Goal: Task Accomplishment & Management: Manage account settings

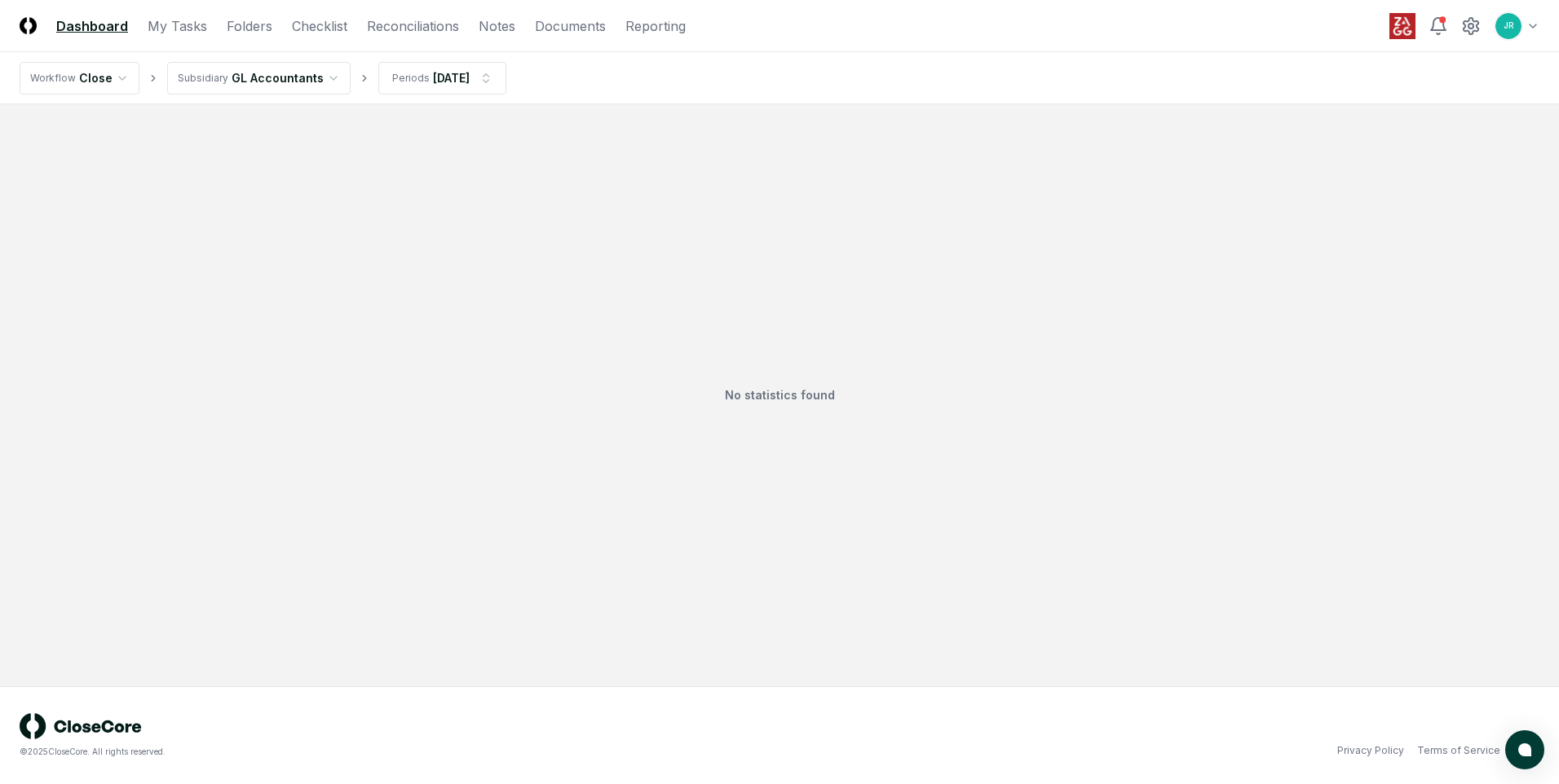
click at [318, 75] on html "CloseCore Dashboard My Tasks Folders Checklist Reconciliations Notes Documents …" at bounding box center [779, 392] width 1559 height 784
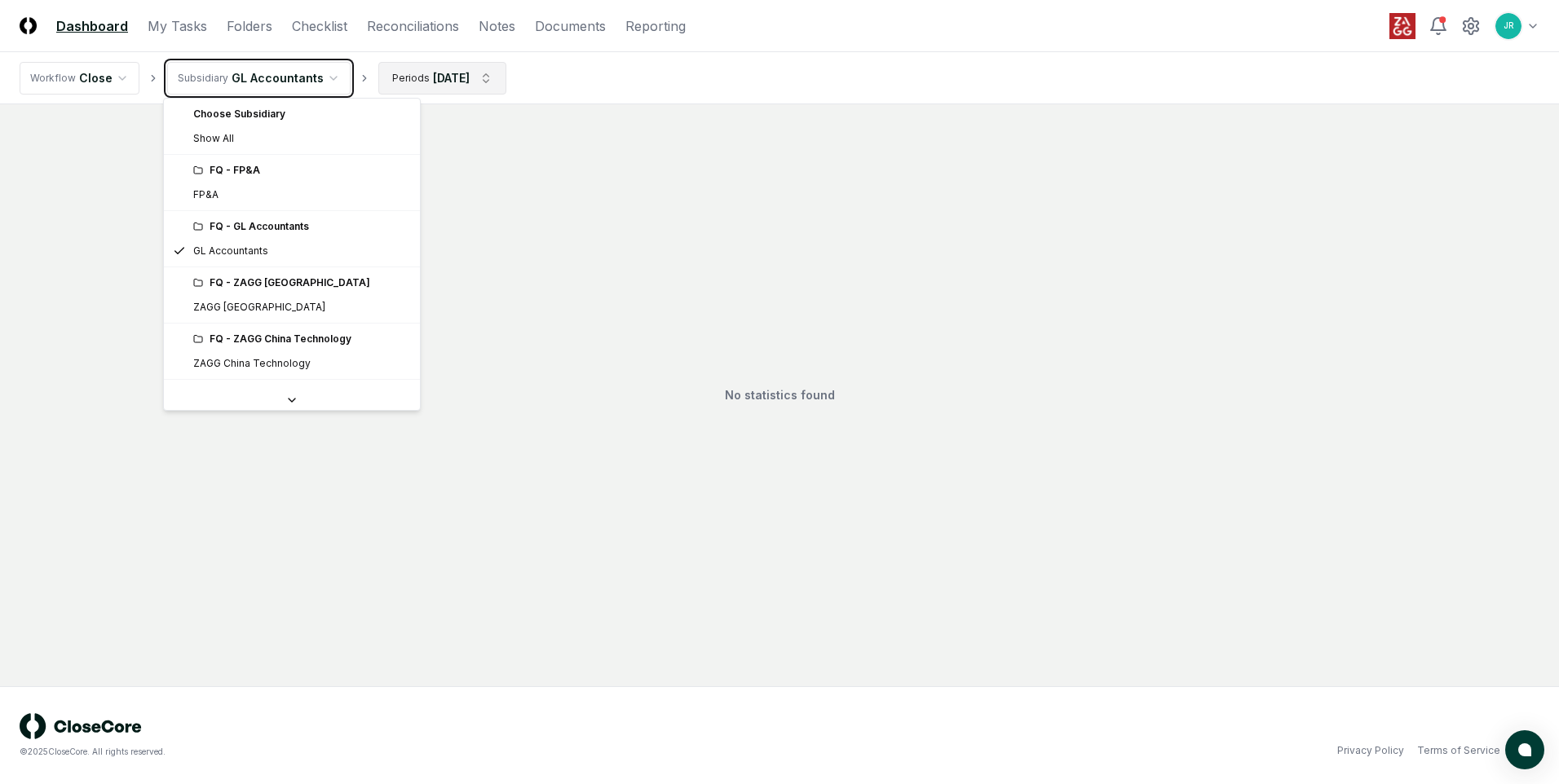
click at [455, 92] on html "CloseCore Dashboard My Tasks Folders Checklist Reconciliations Notes Documents …" at bounding box center [779, 392] width 1559 height 784
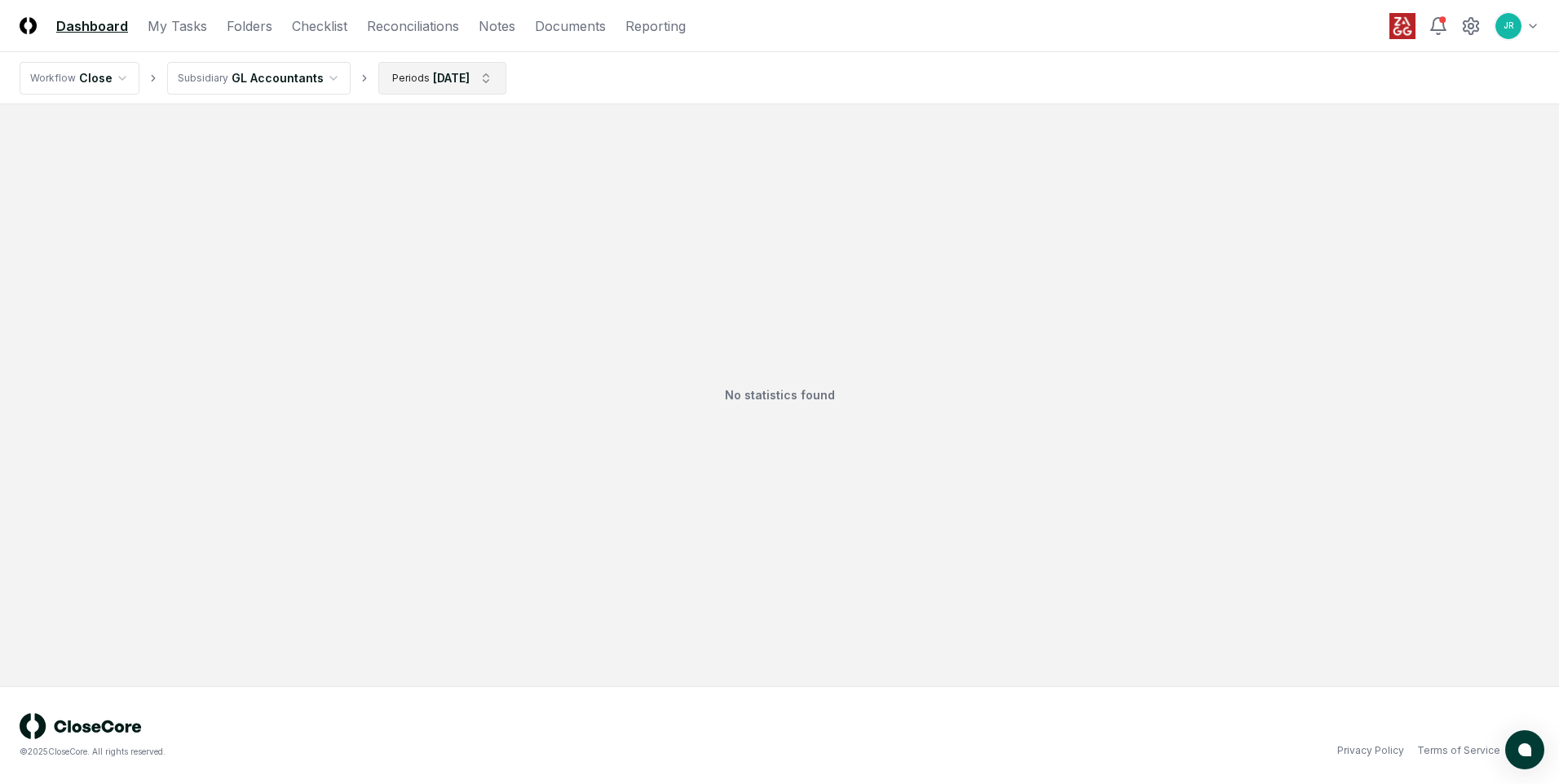
click at [457, 81] on html "CloseCore Dashboard My Tasks Folders Checklist Reconciliations Notes Documents …" at bounding box center [779, 392] width 1559 height 784
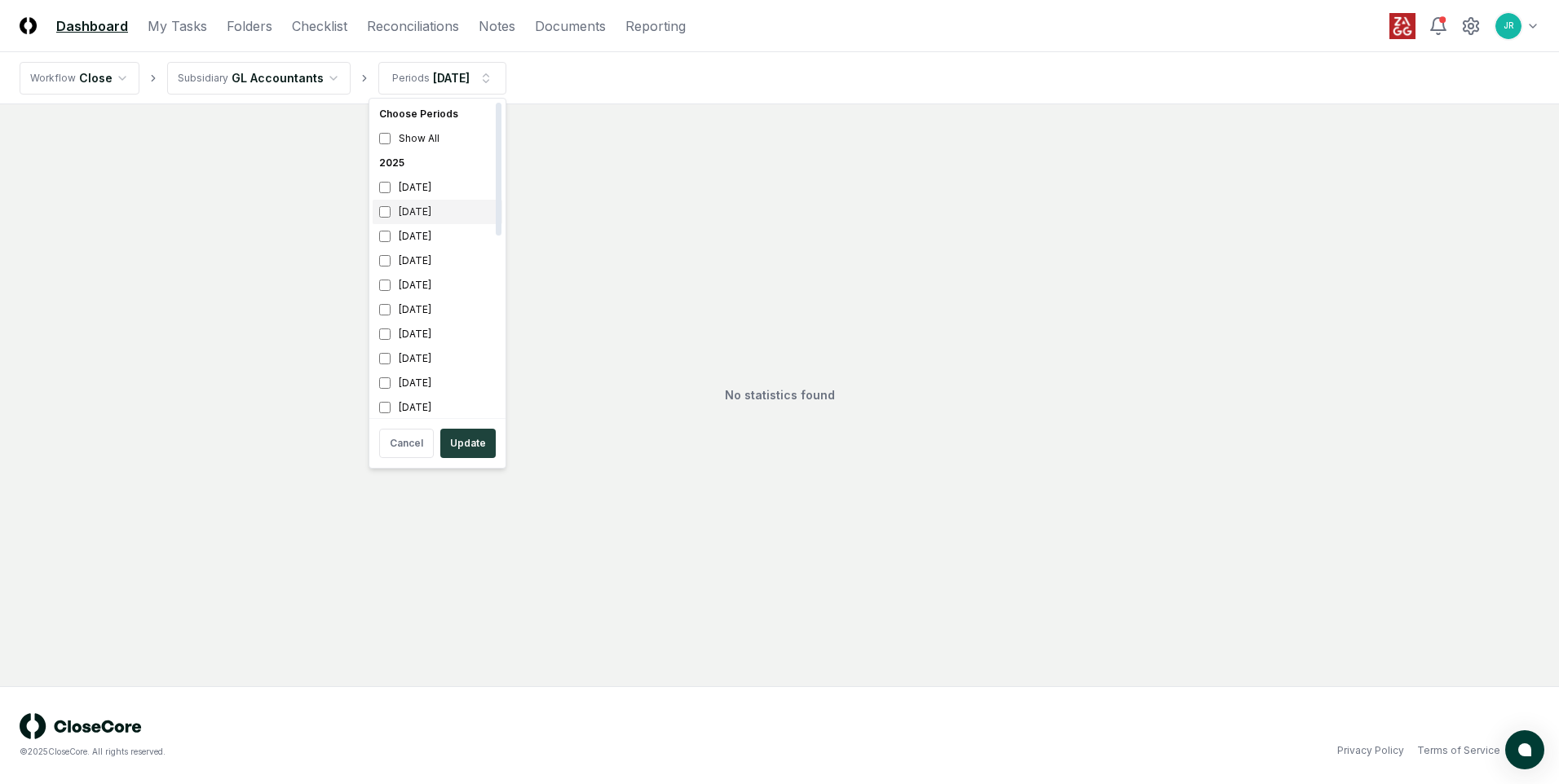
click at [407, 207] on div "[DATE]" at bounding box center [437, 211] width 129 height 25
click at [425, 188] on div "[DATE]" at bounding box center [437, 187] width 129 height 25
click at [420, 210] on div "[DATE]" at bounding box center [437, 211] width 129 height 25
click at [424, 243] on div "[DATE]" at bounding box center [437, 236] width 129 height 25
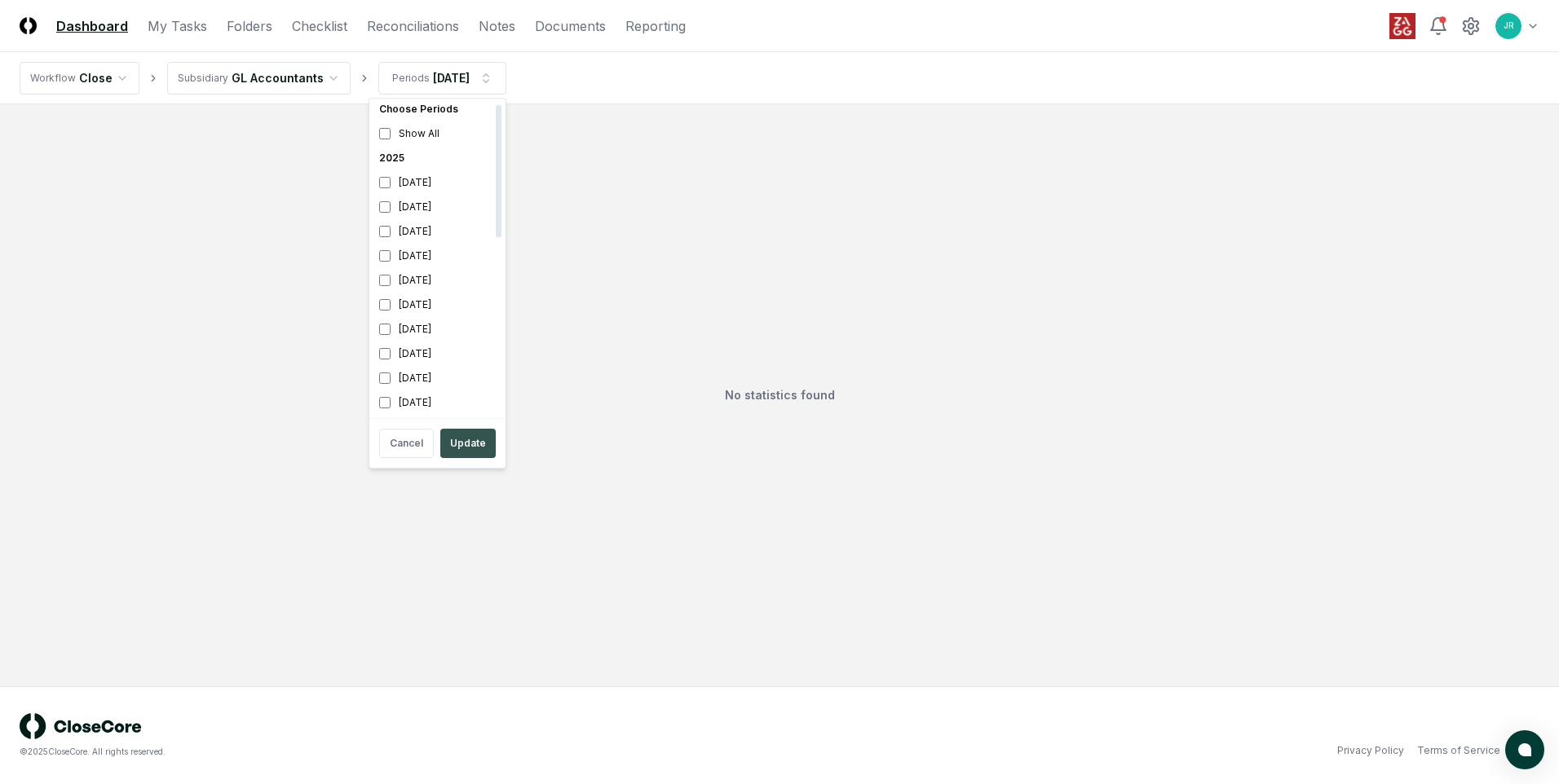
click at [459, 442] on button "Update" at bounding box center [467, 443] width 56 height 29
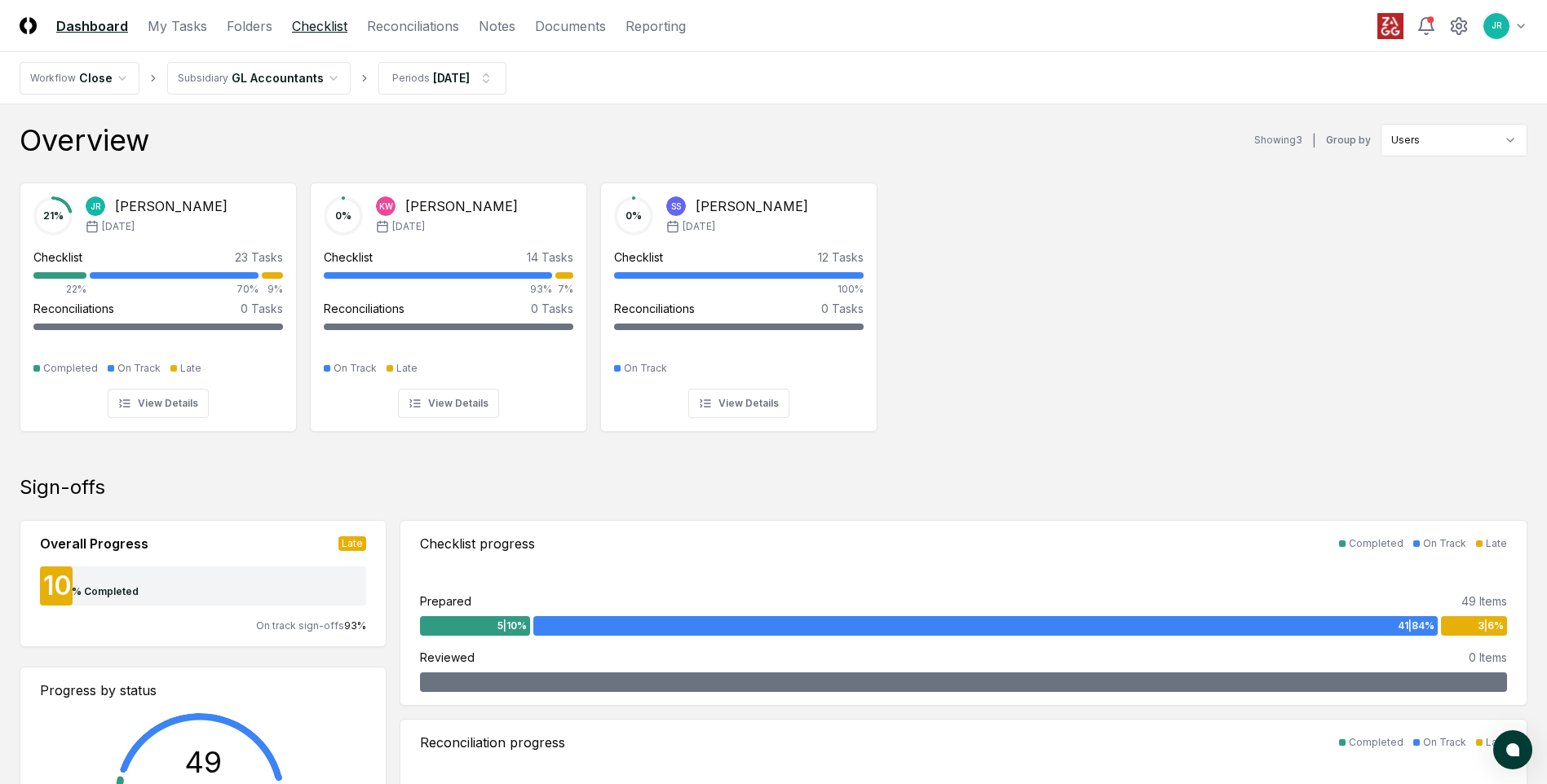
click at [303, 26] on link "Checklist" at bounding box center [319, 26] width 56 height 20
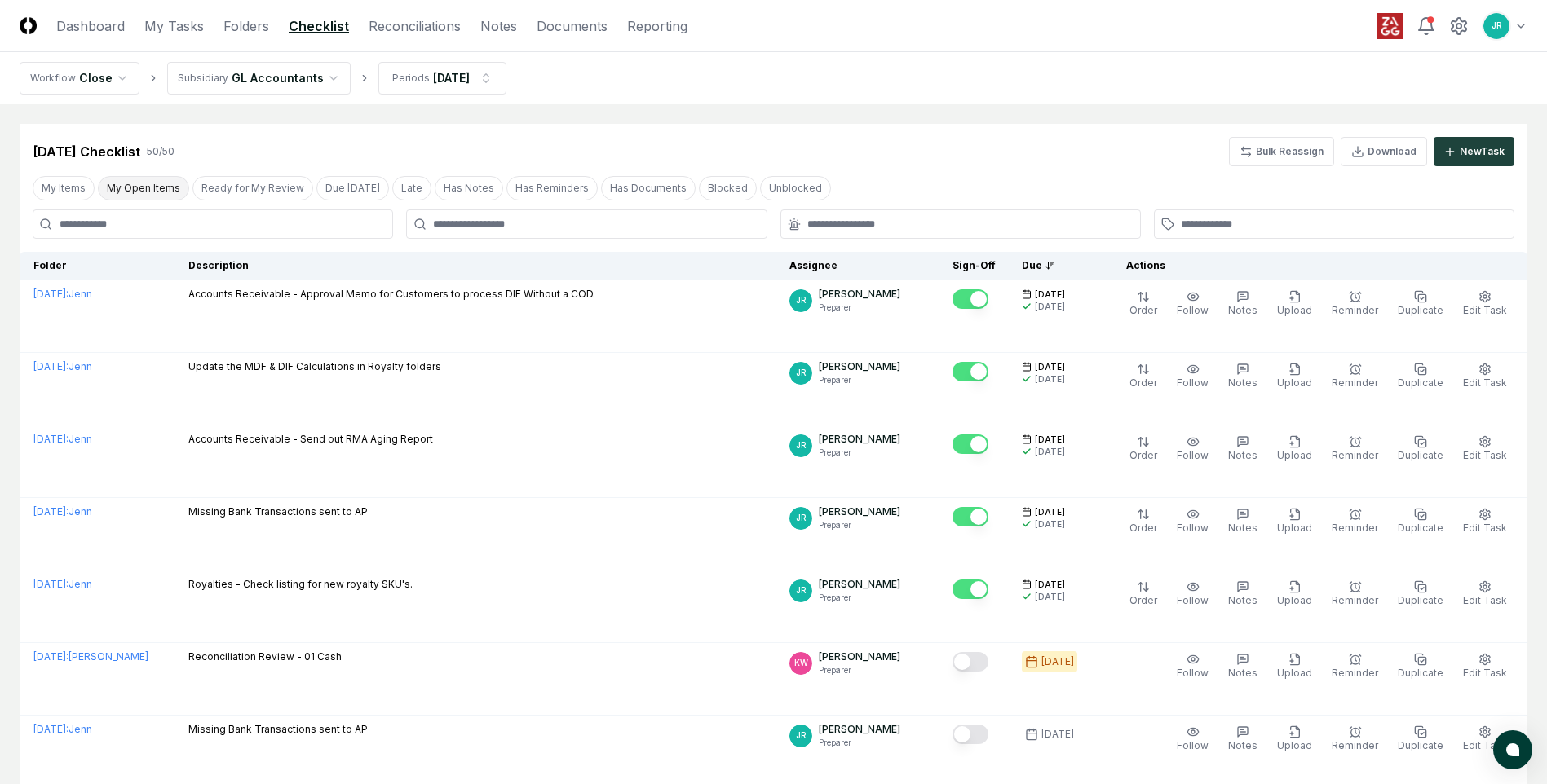
click at [142, 195] on button "My Open Items" at bounding box center [143, 188] width 92 height 25
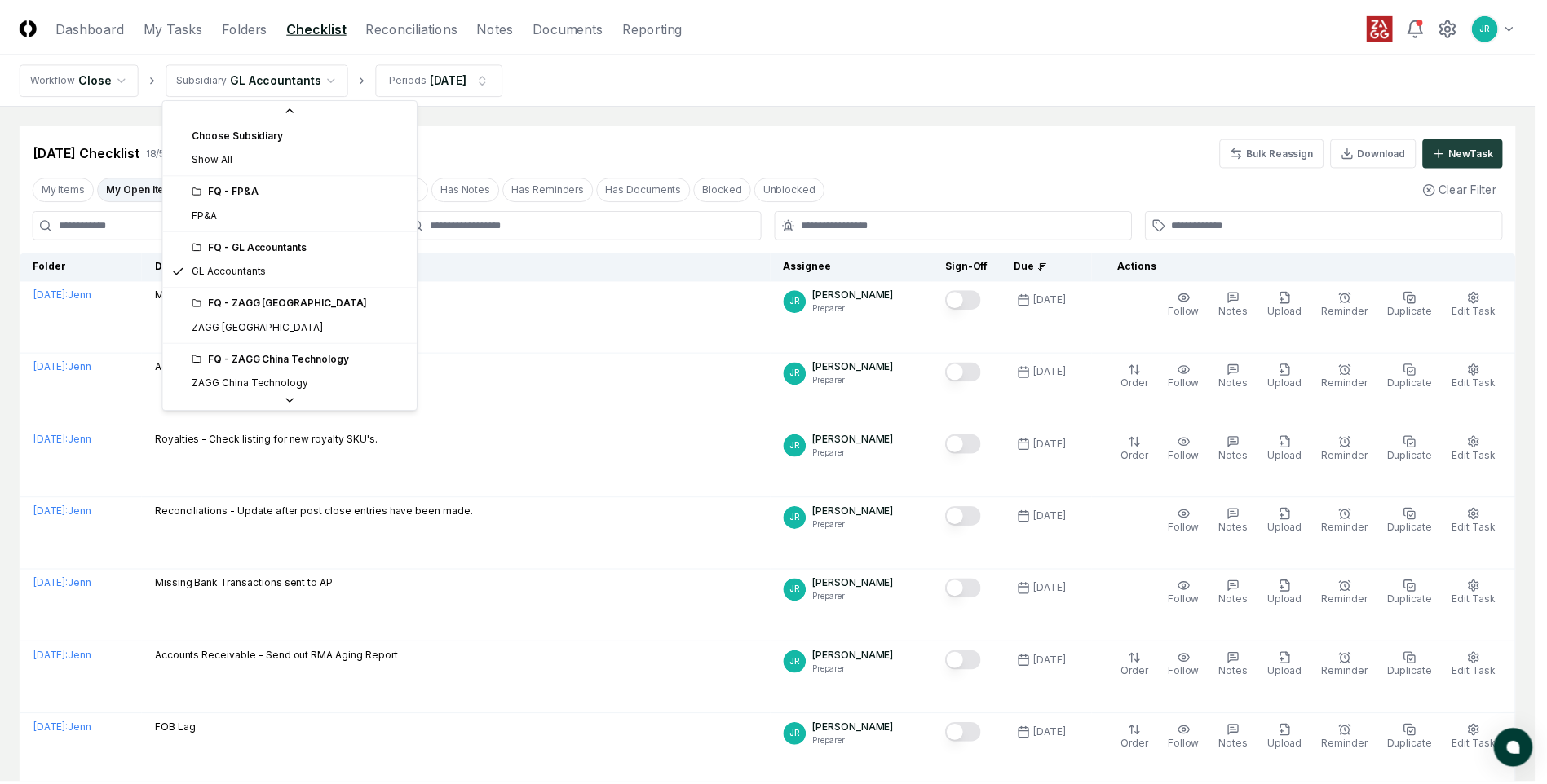
scroll to position [245, 0]
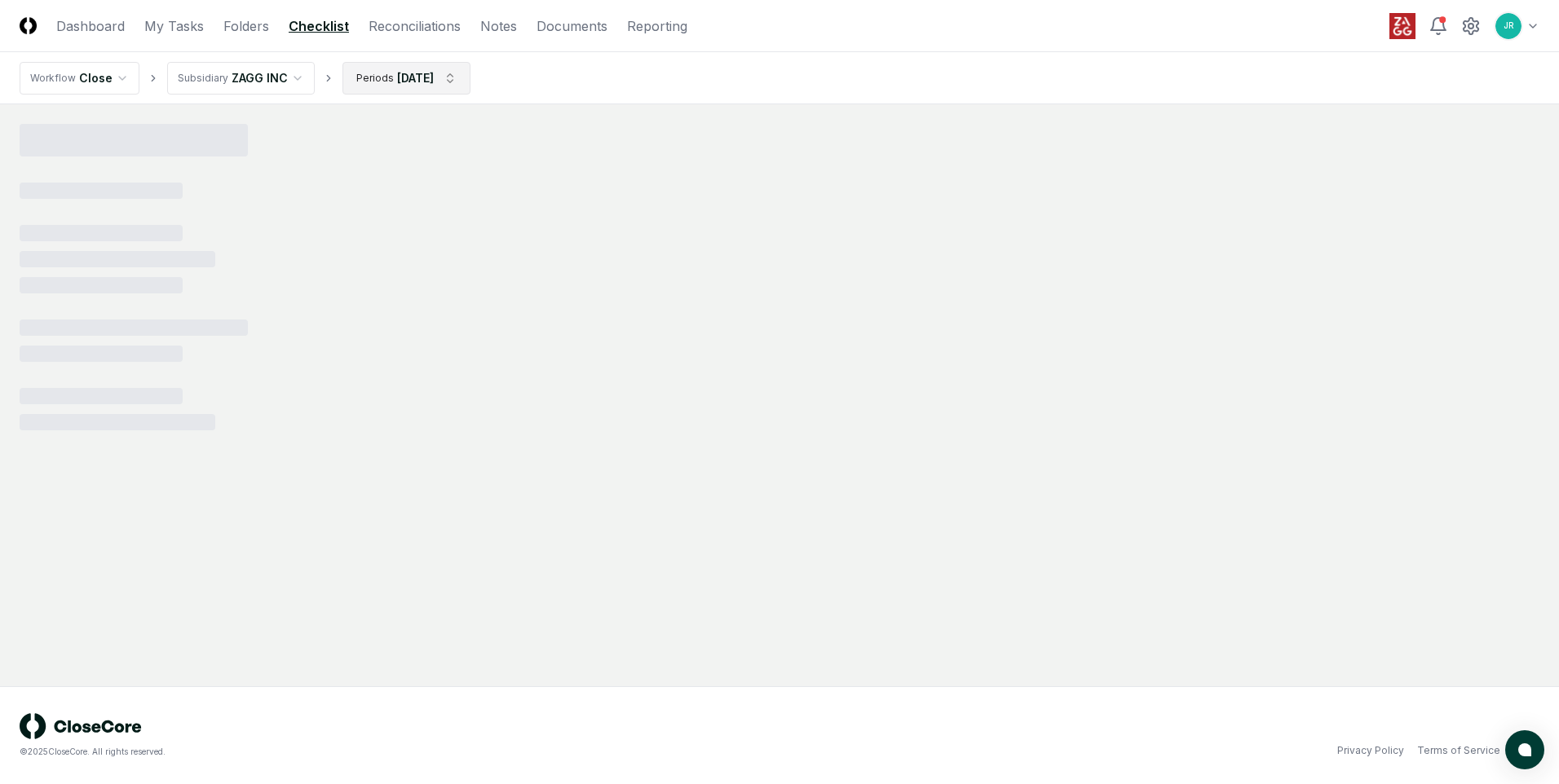
click at [423, 86] on html "CloseCore Dashboard My Tasks Folders Checklist Reconciliations Notes Documents …" at bounding box center [779, 392] width 1559 height 784
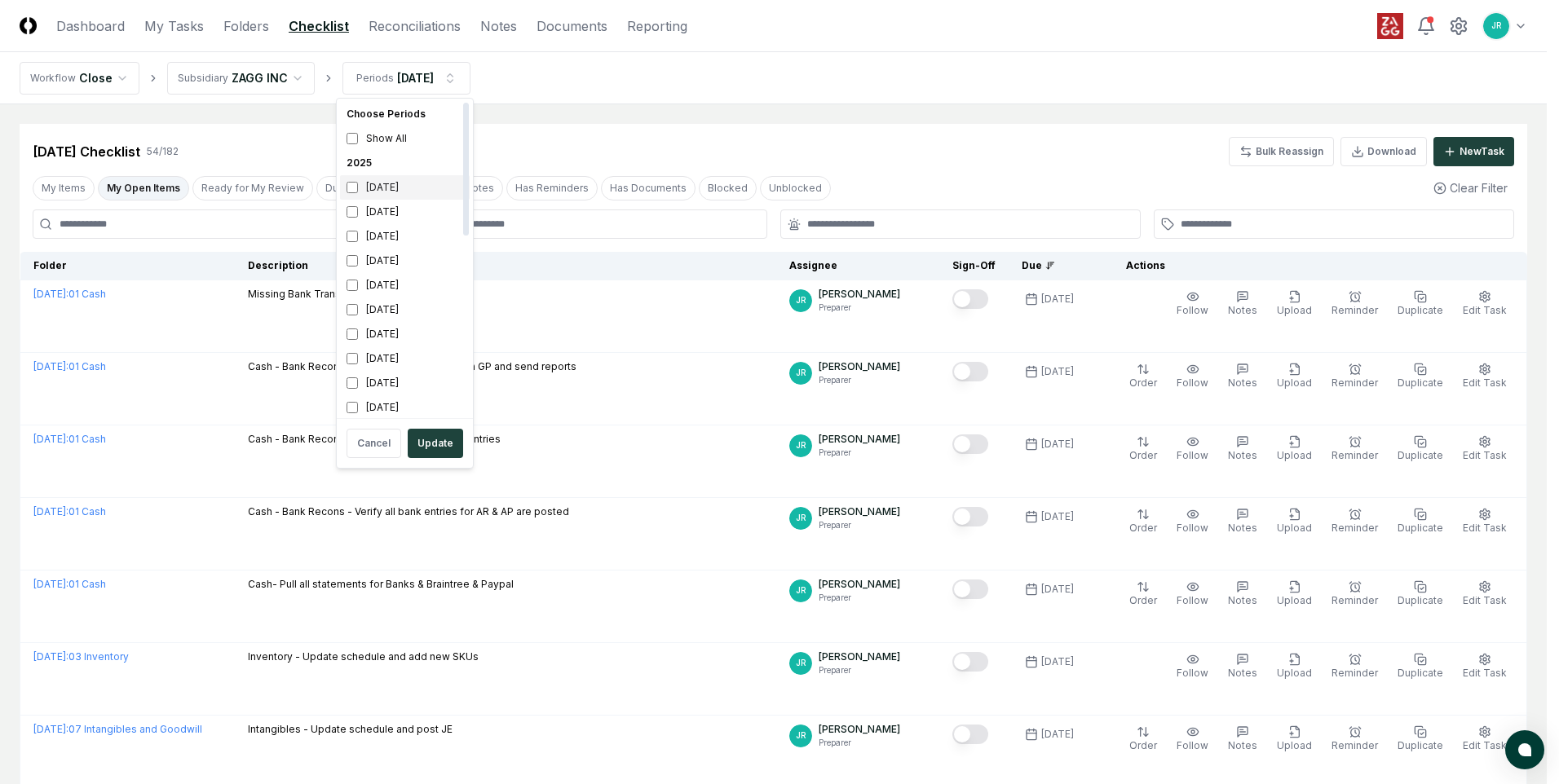
click at [372, 191] on div "[DATE]" at bounding box center [404, 187] width 129 height 25
click at [378, 214] on div "[DATE]" at bounding box center [404, 211] width 129 height 25
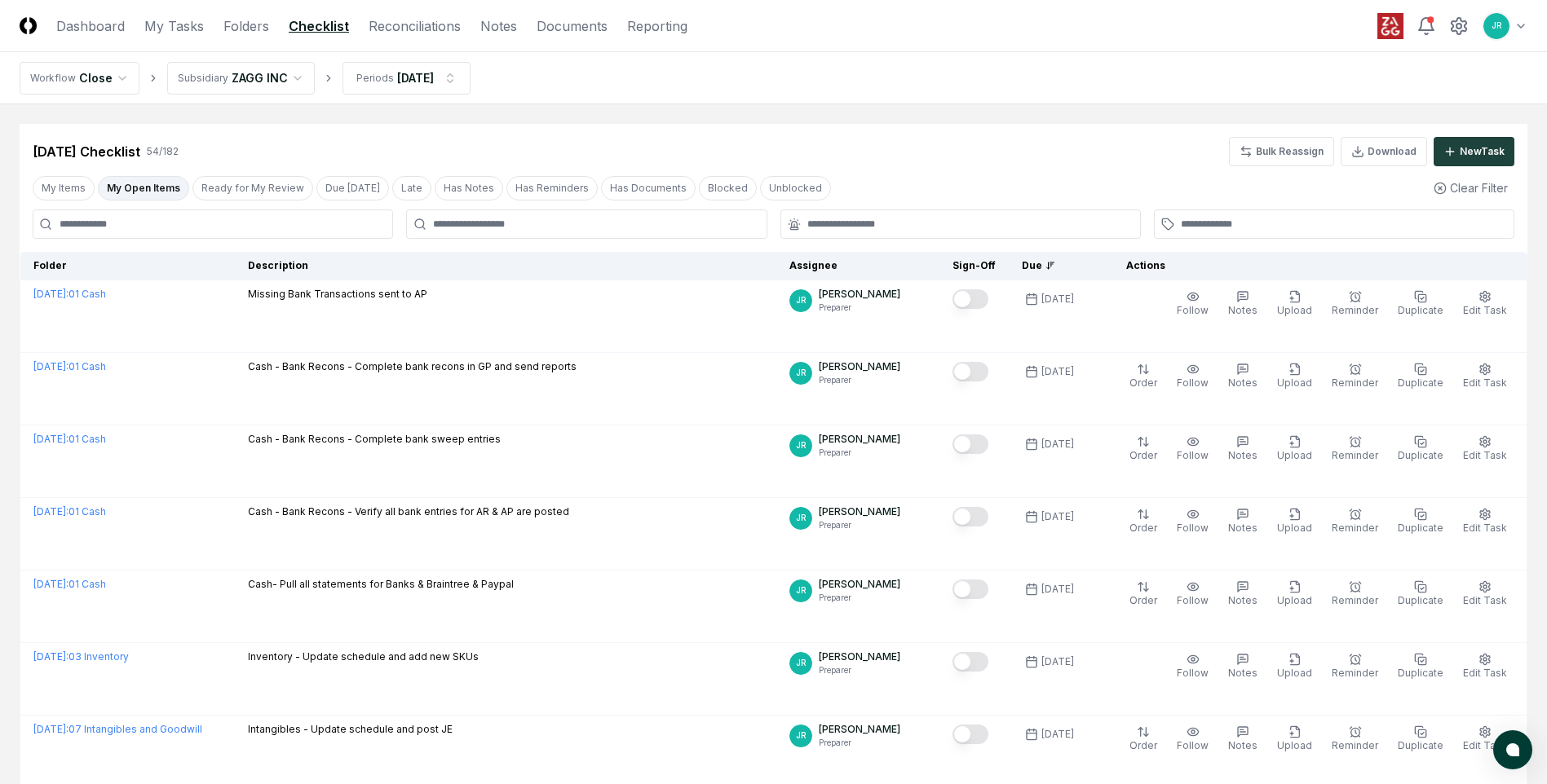
click at [158, 187] on button "My Open Items" at bounding box center [143, 188] width 92 height 25
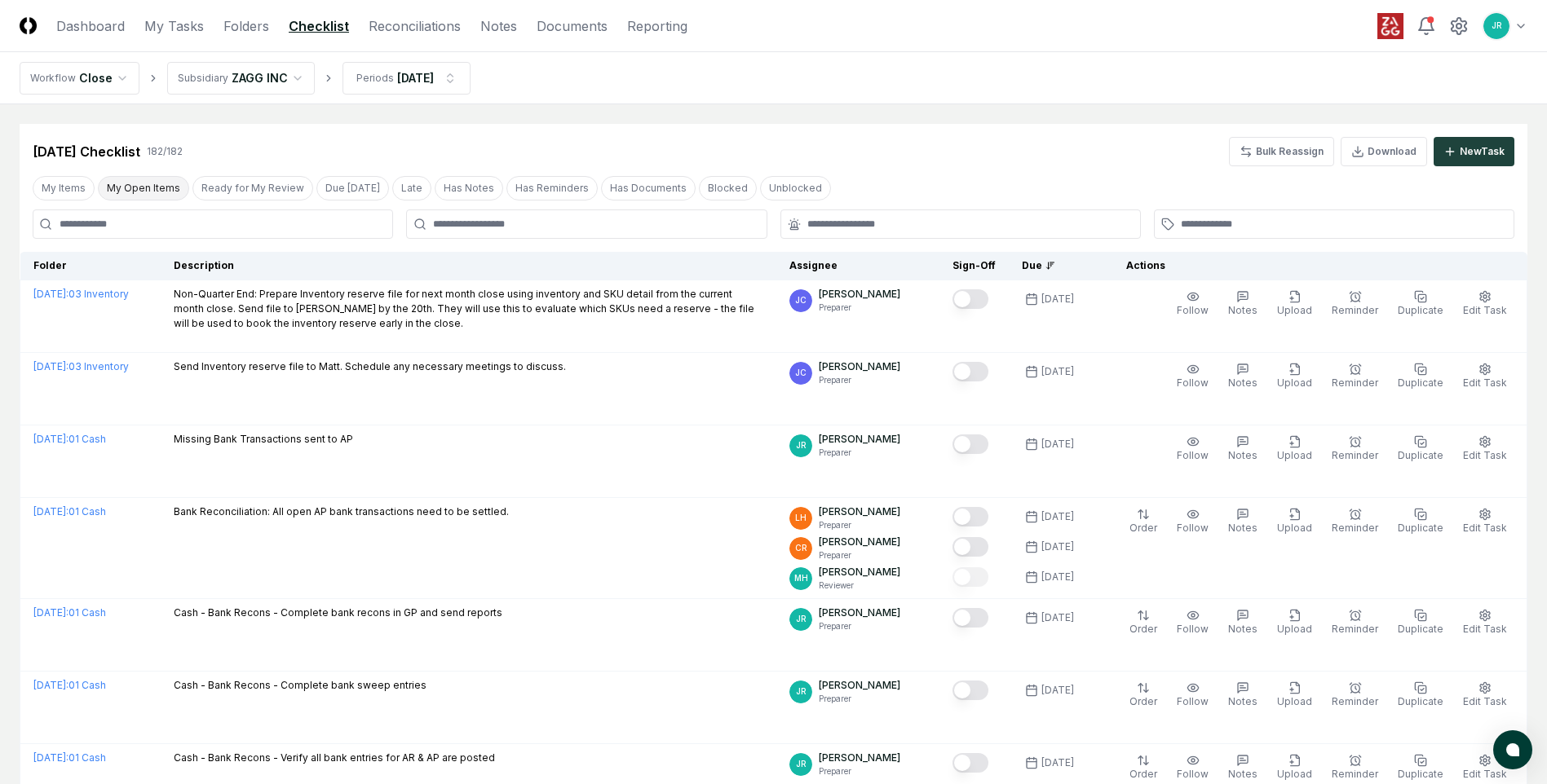
click at [158, 187] on button "My Open Items" at bounding box center [143, 188] width 92 height 25
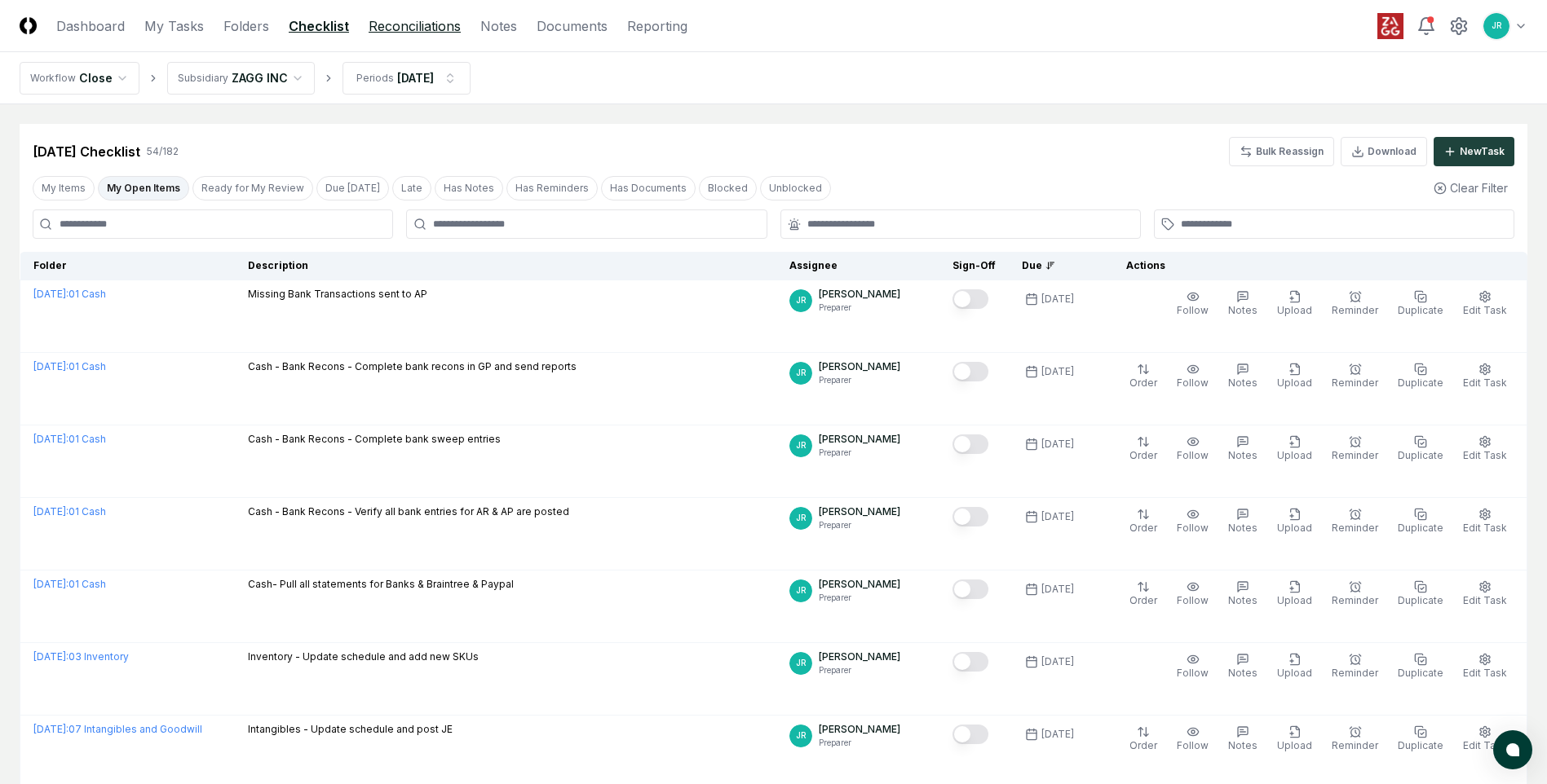
click at [418, 34] on link "Reconciliations" at bounding box center [414, 26] width 92 height 20
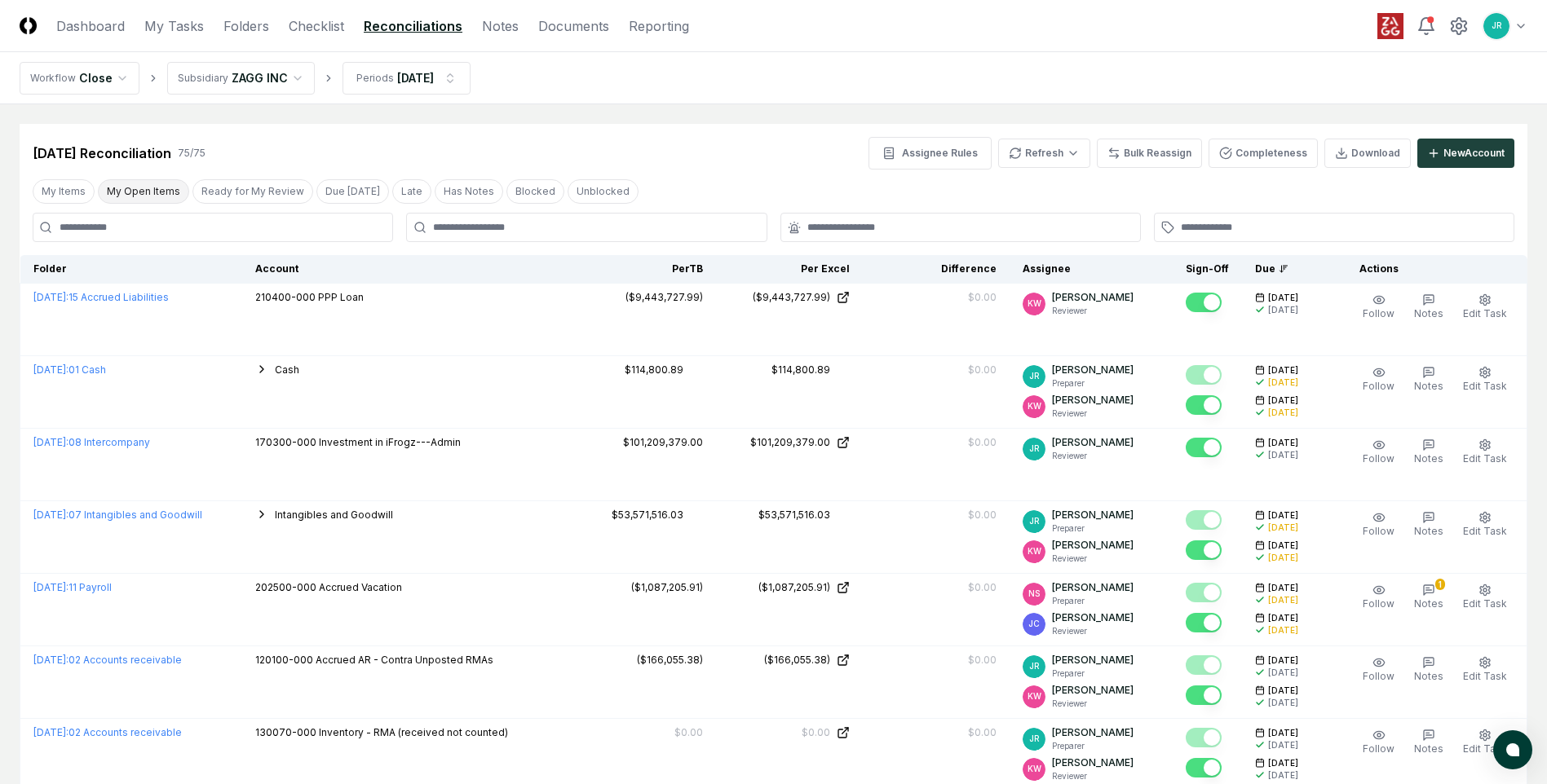
click at [154, 195] on button "My Open Items" at bounding box center [143, 192] width 92 height 25
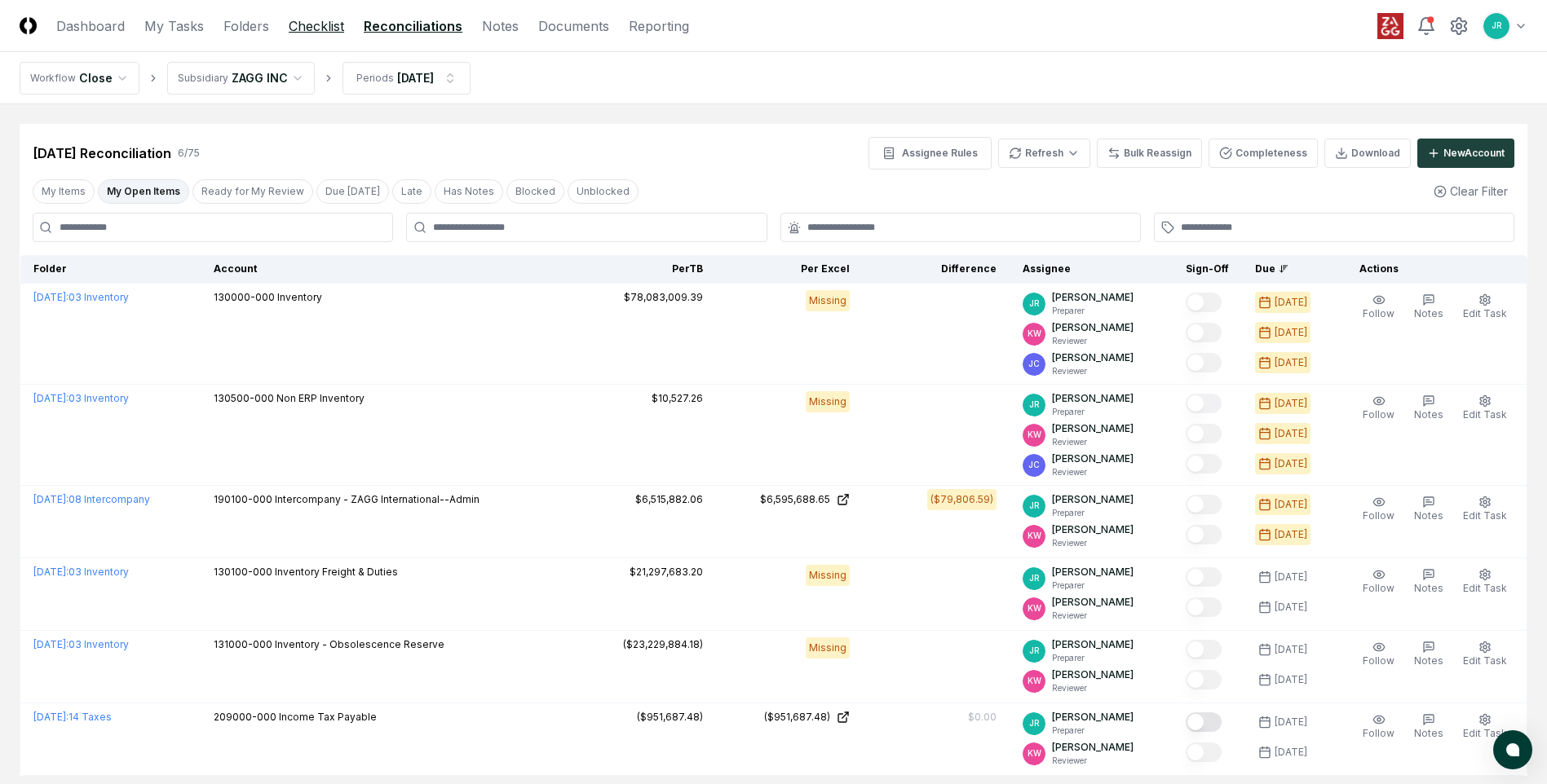
click at [312, 29] on link "Checklist" at bounding box center [316, 26] width 56 height 20
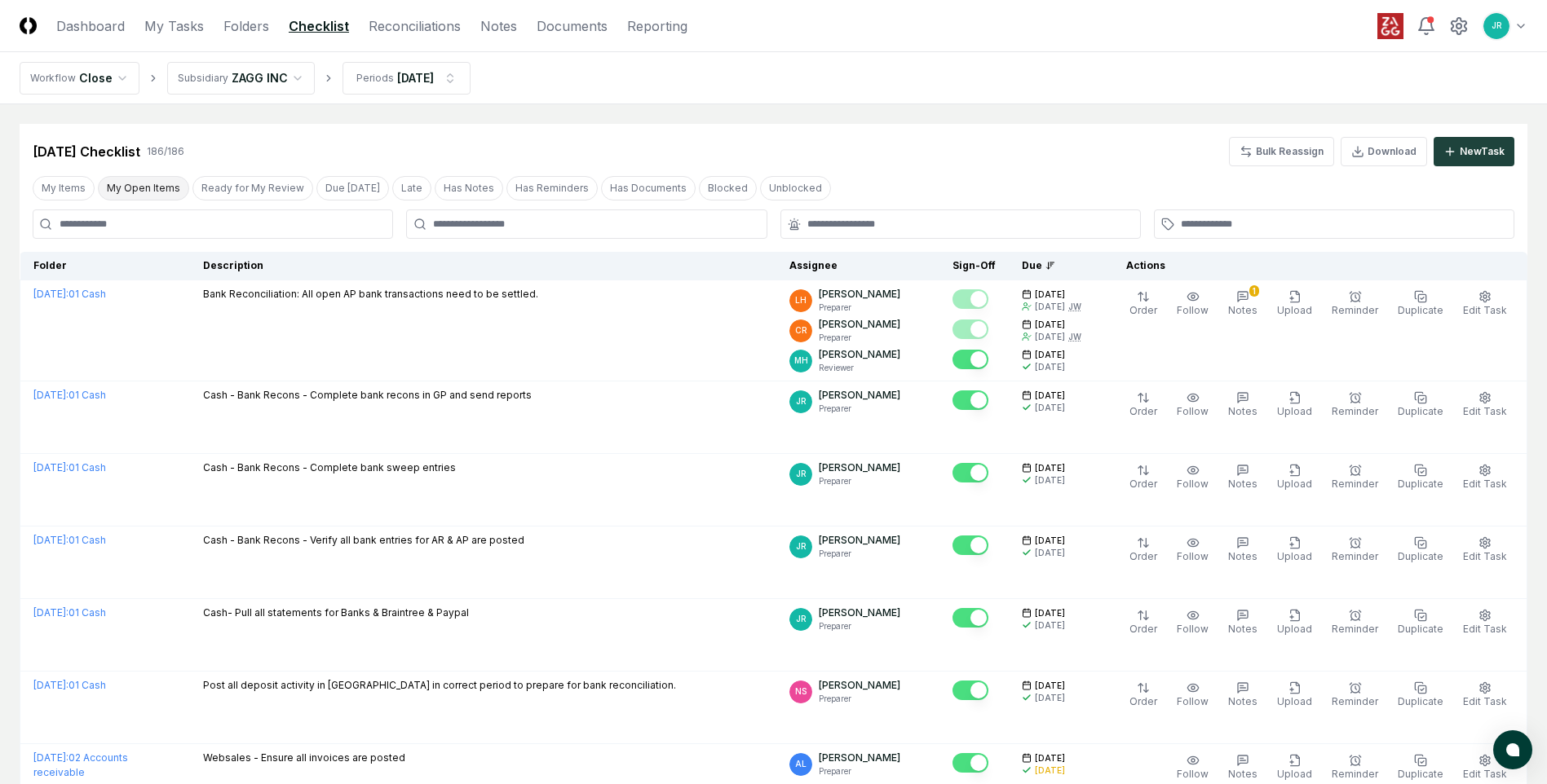
click at [114, 194] on button "My Open Items" at bounding box center [143, 188] width 92 height 25
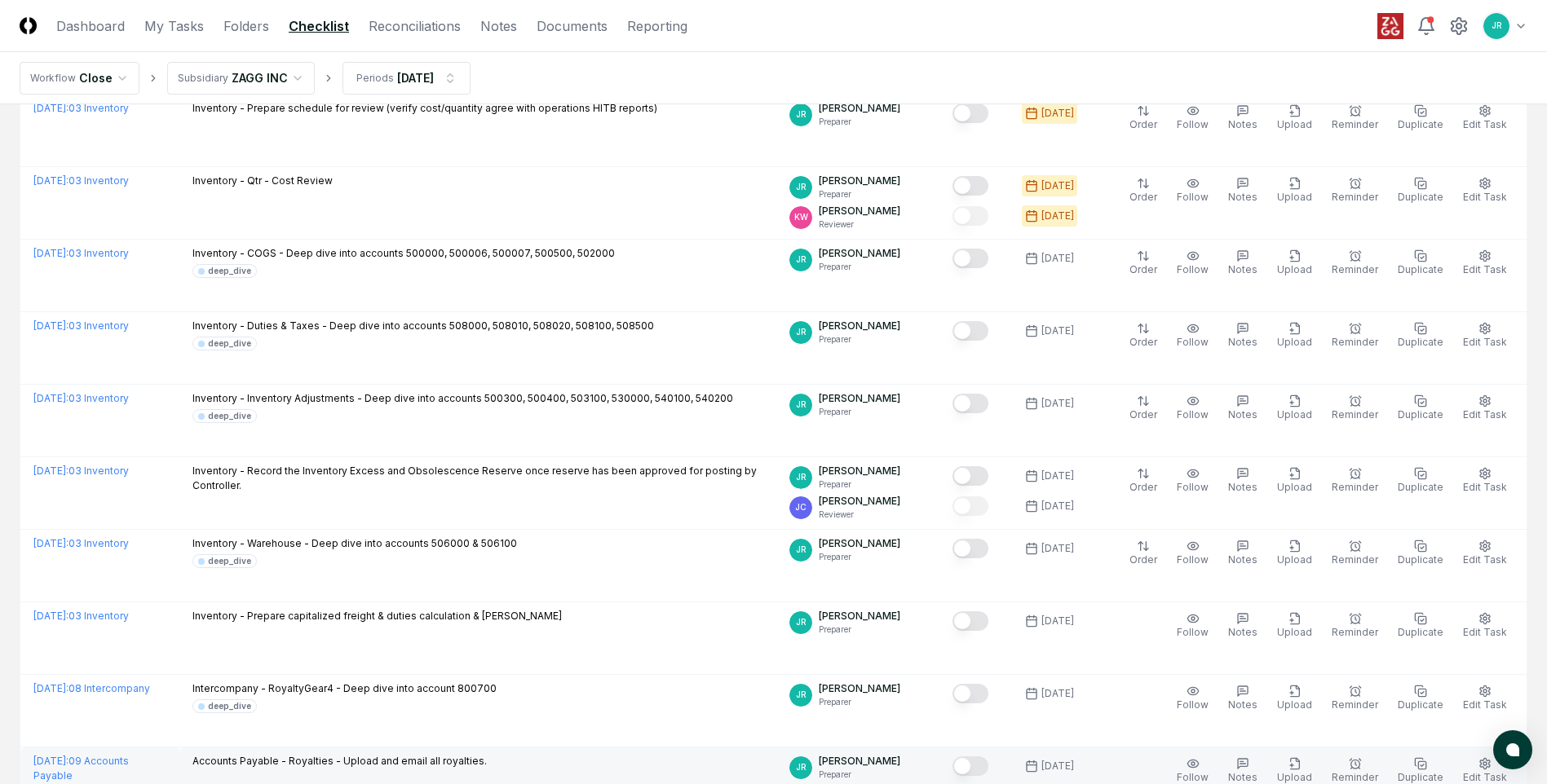
scroll to position [521, 0]
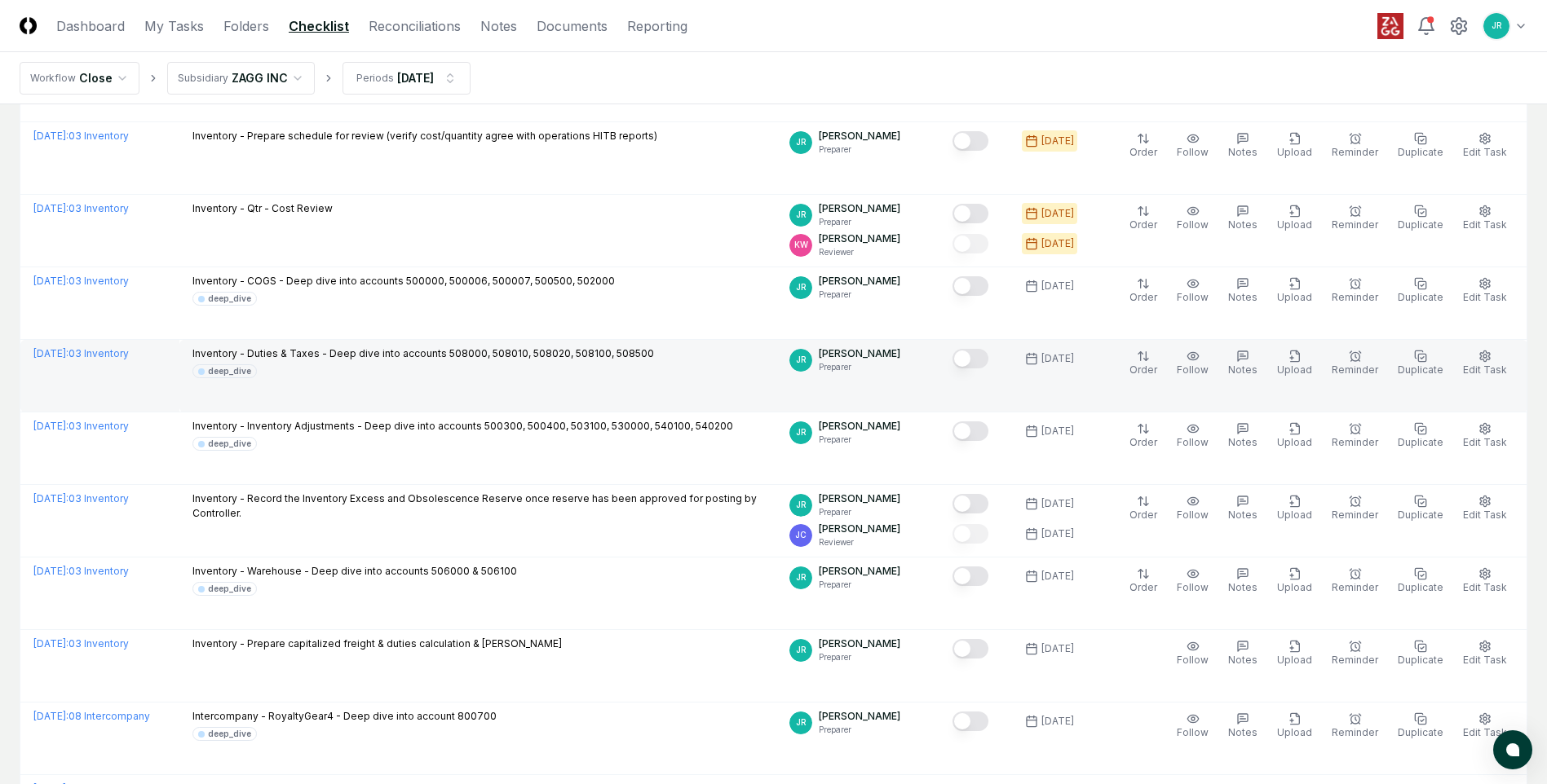
click at [988, 359] on button "Mark complete" at bounding box center [970, 359] width 36 height 20
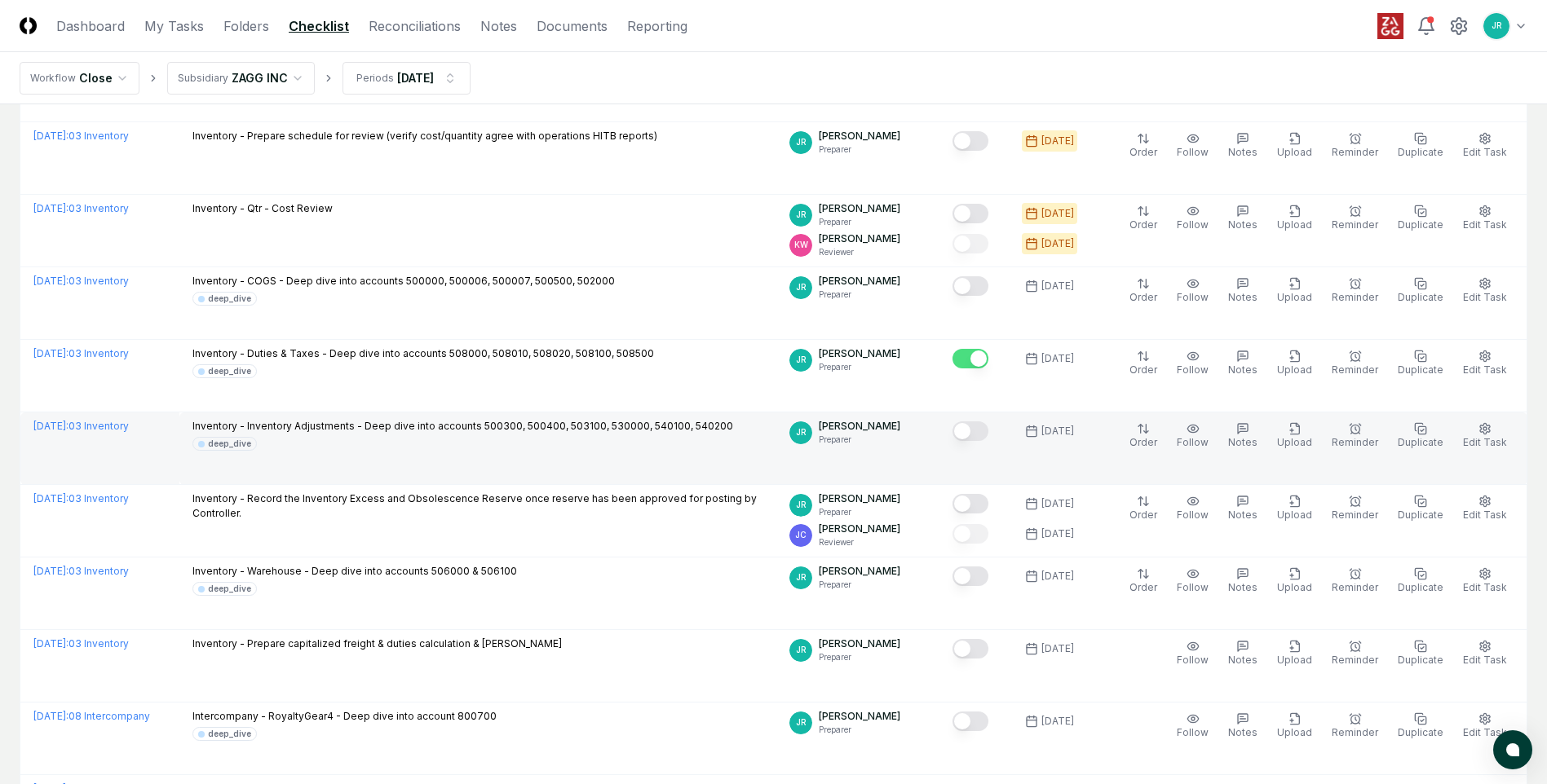
drag, startPoint x: 981, startPoint y: 431, endPoint x: 984, endPoint y: 443, distance: 12.4
click at [982, 431] on button "Mark complete" at bounding box center [970, 431] width 36 height 20
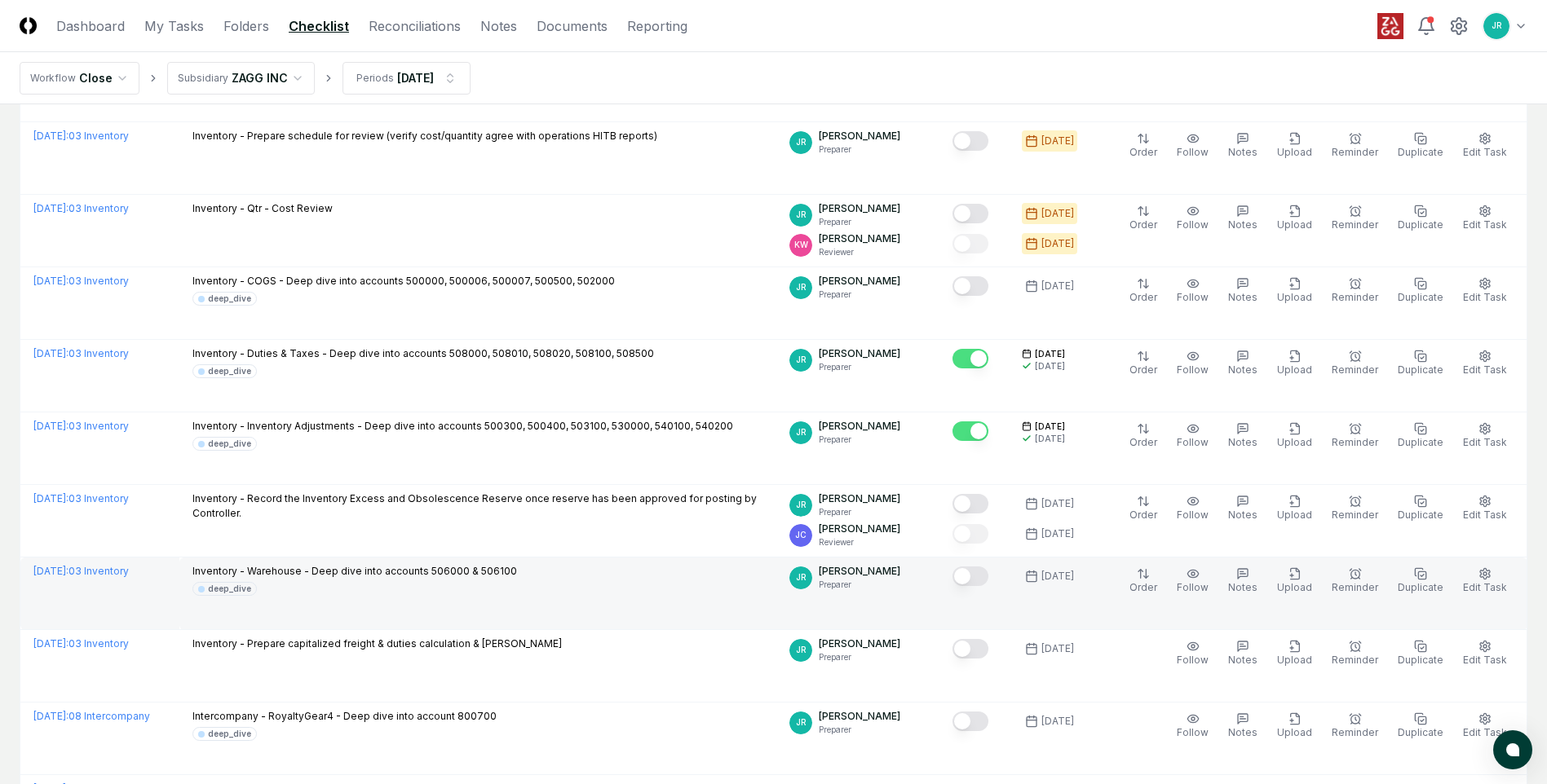
click at [980, 580] on button "Mark complete" at bounding box center [970, 576] width 36 height 20
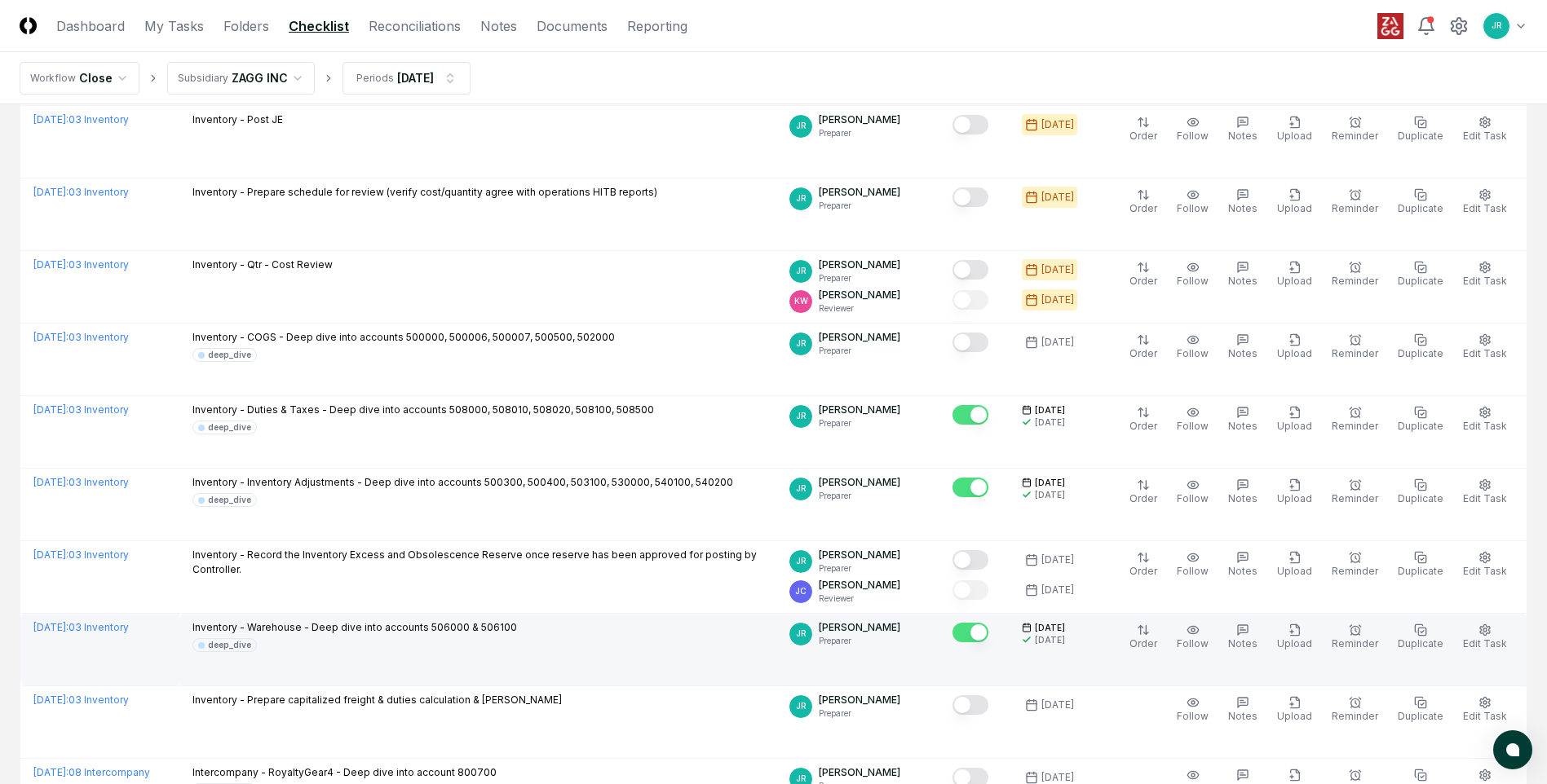
scroll to position [439, 0]
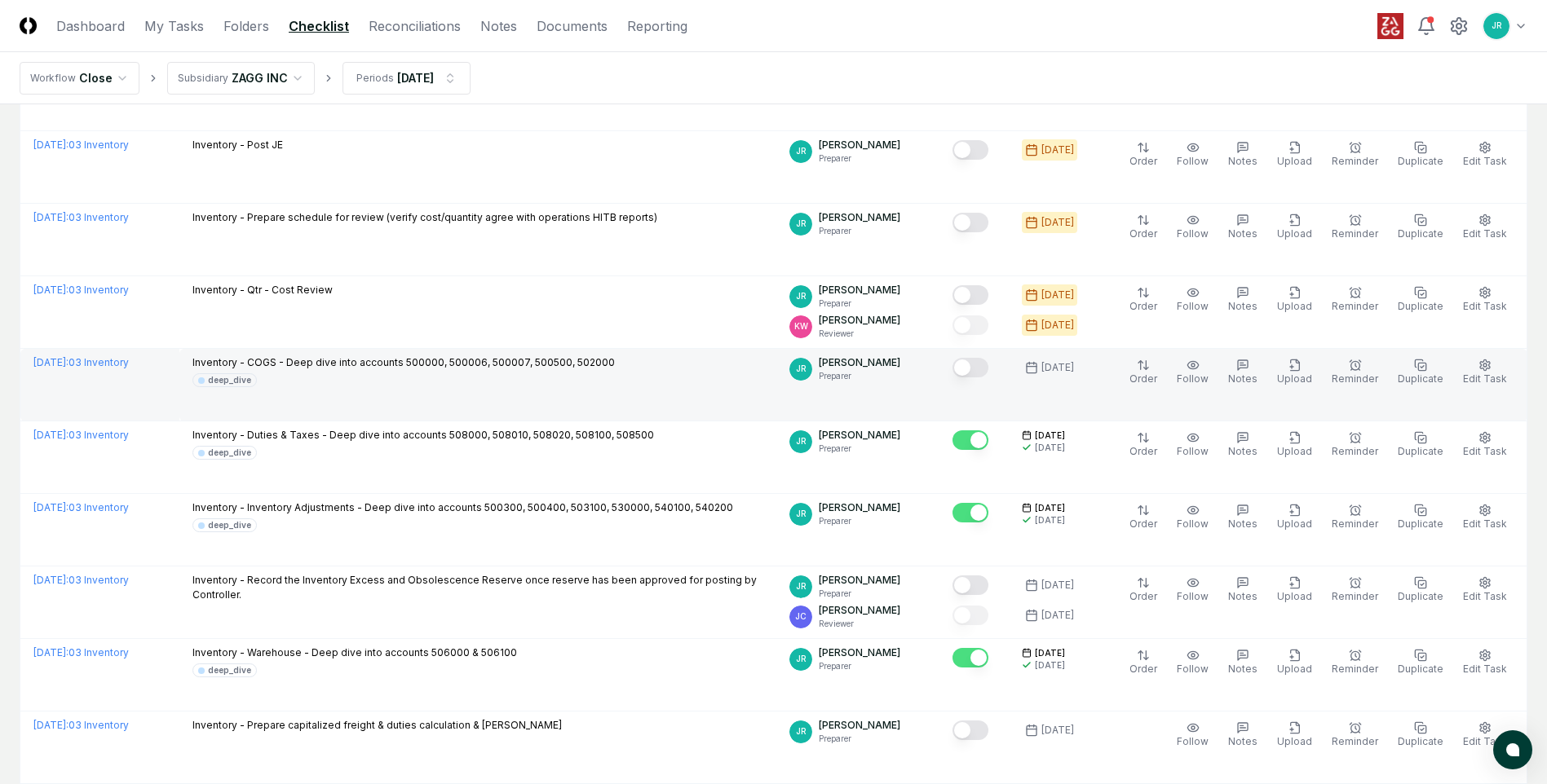
click at [982, 367] on button "Mark complete" at bounding box center [970, 367] width 36 height 20
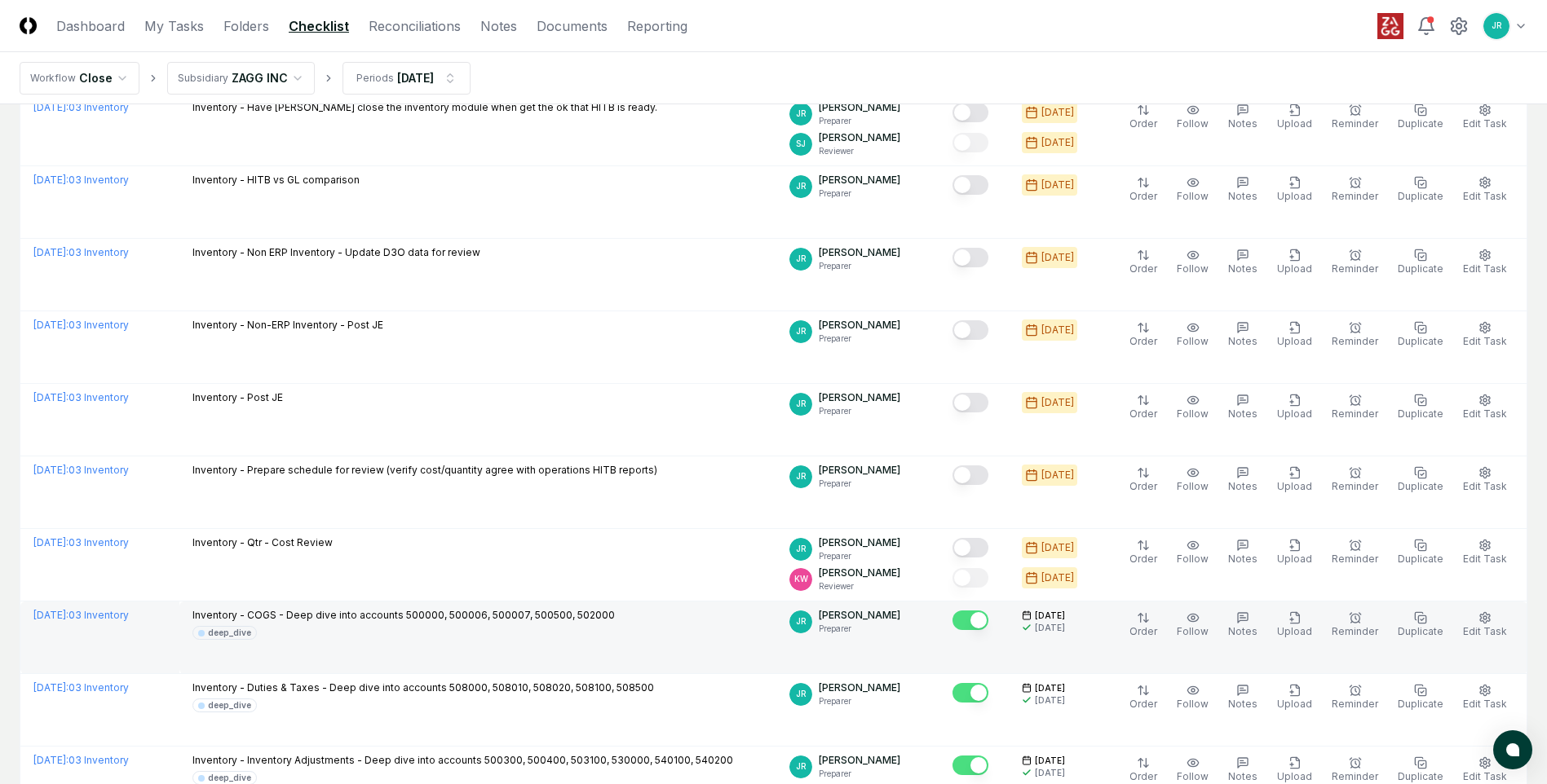
scroll to position [0, 0]
